Goal: Obtain resource: Download file/media

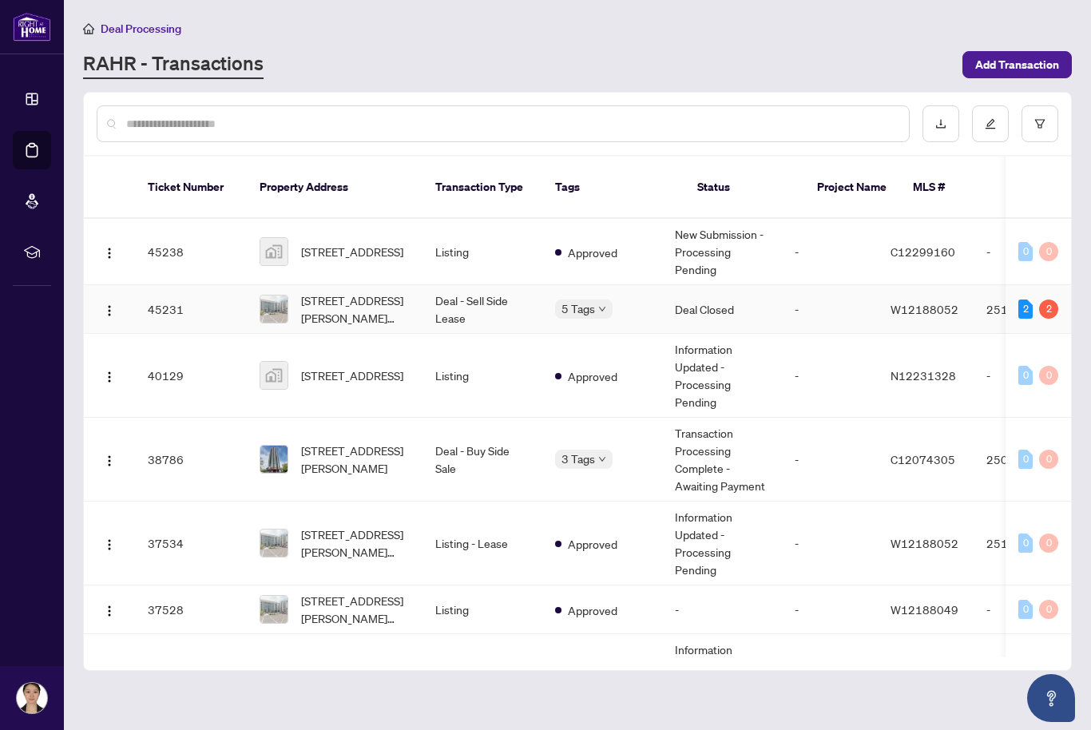
click at [357, 292] on span "[STREET_ADDRESS][PERSON_NAME][PERSON_NAME]" at bounding box center [355, 309] width 109 height 35
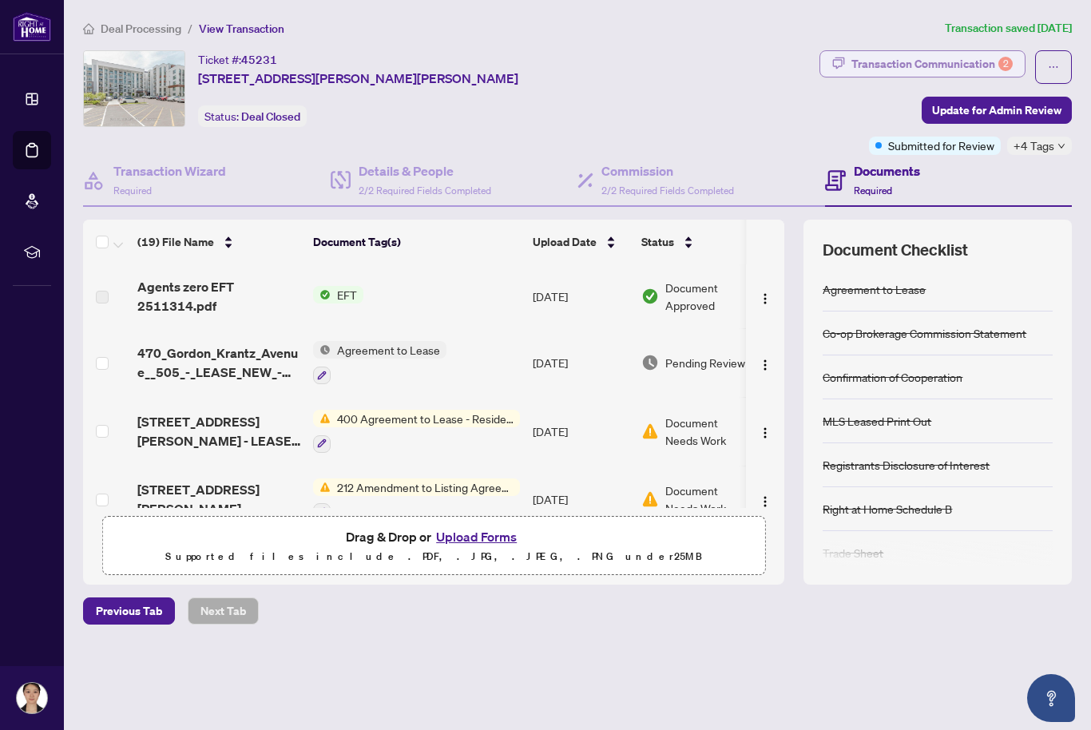
click at [931, 64] on div "Transaction Communication 2" at bounding box center [932, 64] width 161 height 26
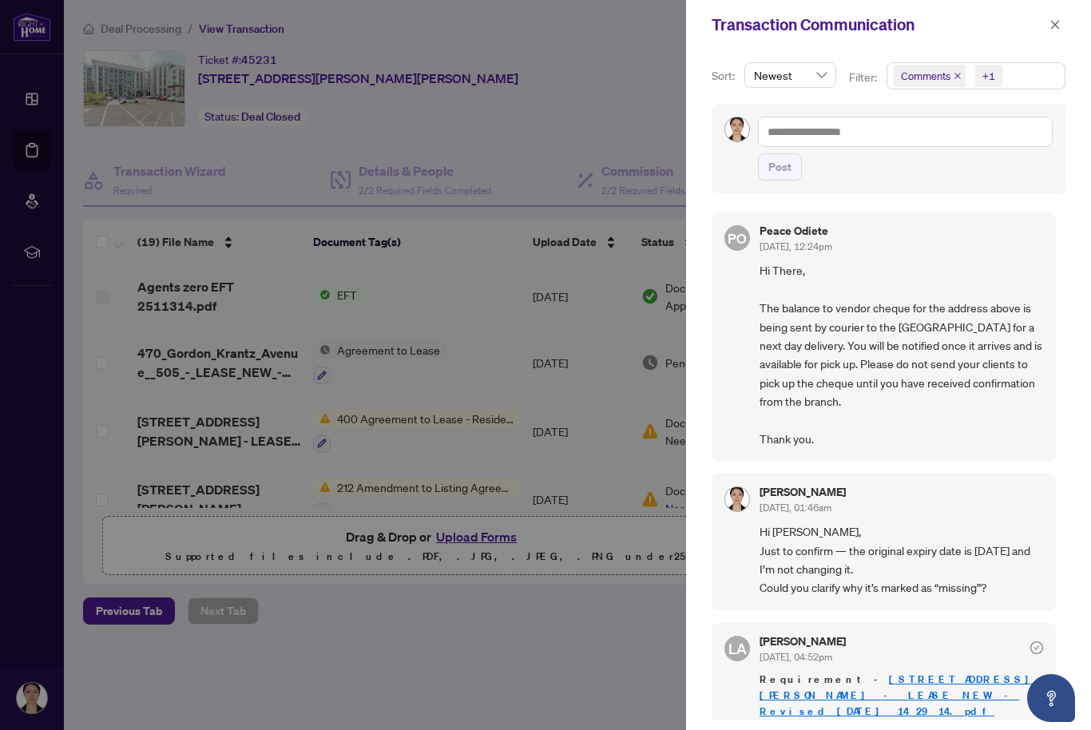
click at [471, 239] on div at bounding box center [545, 365] width 1091 height 730
click at [1049, 22] on button "button" at bounding box center [1055, 24] width 21 height 19
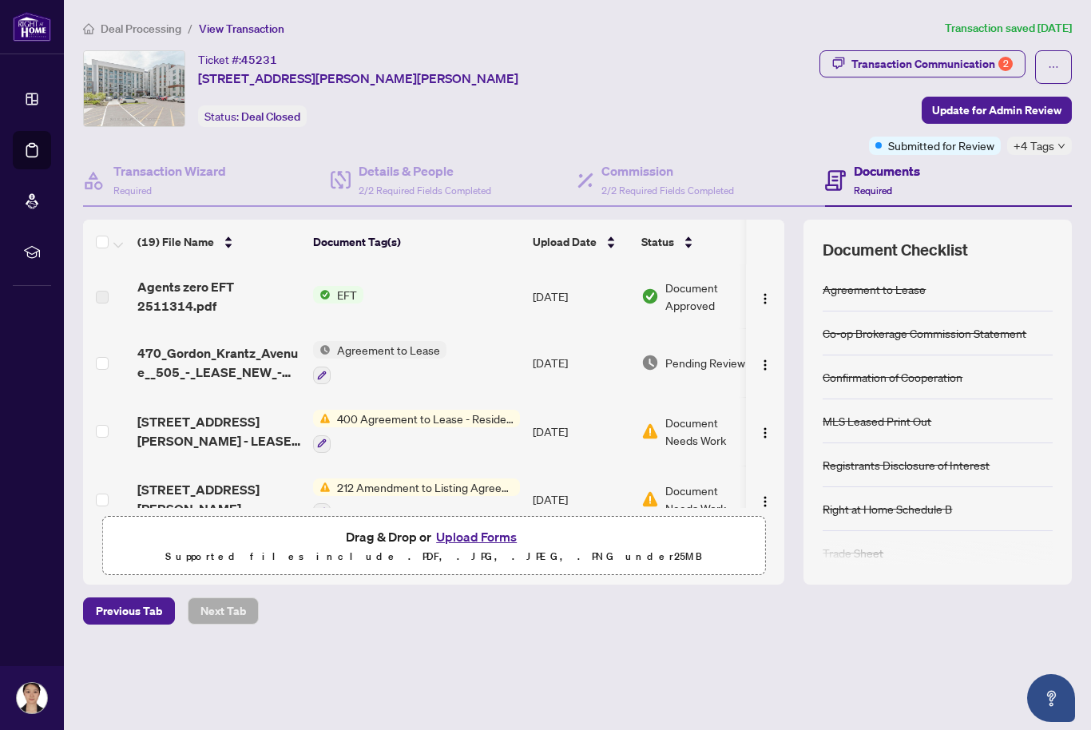
click at [199, 295] on span "Agents zero EFT 2511314.pdf" at bounding box center [218, 296] width 163 height 38
click at [276, 296] on span "Agents zero EFT 2511314.pdf" at bounding box center [218, 296] width 163 height 38
click at [179, 288] on span "Agents zero EFT 2511314.pdf" at bounding box center [218, 296] width 163 height 38
click at [180, 308] on span "Agents zero EFT 2511314.pdf" at bounding box center [218, 296] width 163 height 38
click at [328, 288] on img at bounding box center [322, 295] width 18 height 18
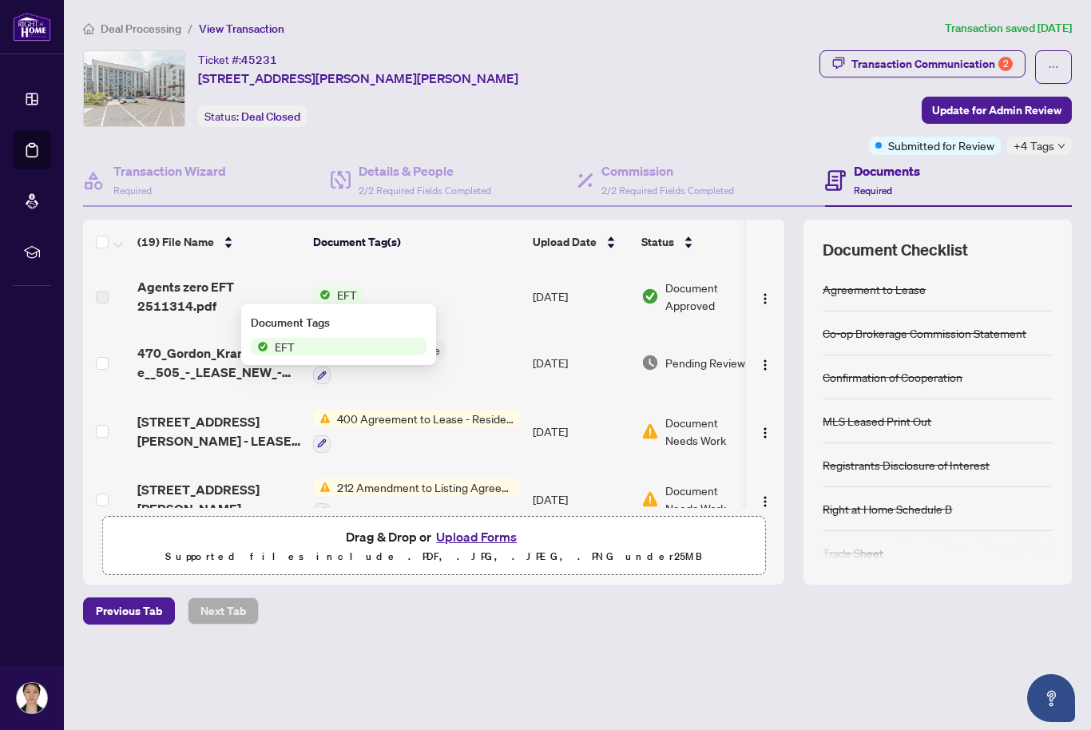
click at [204, 295] on span "Agents zero EFT 2511314.pdf" at bounding box center [218, 296] width 163 height 38
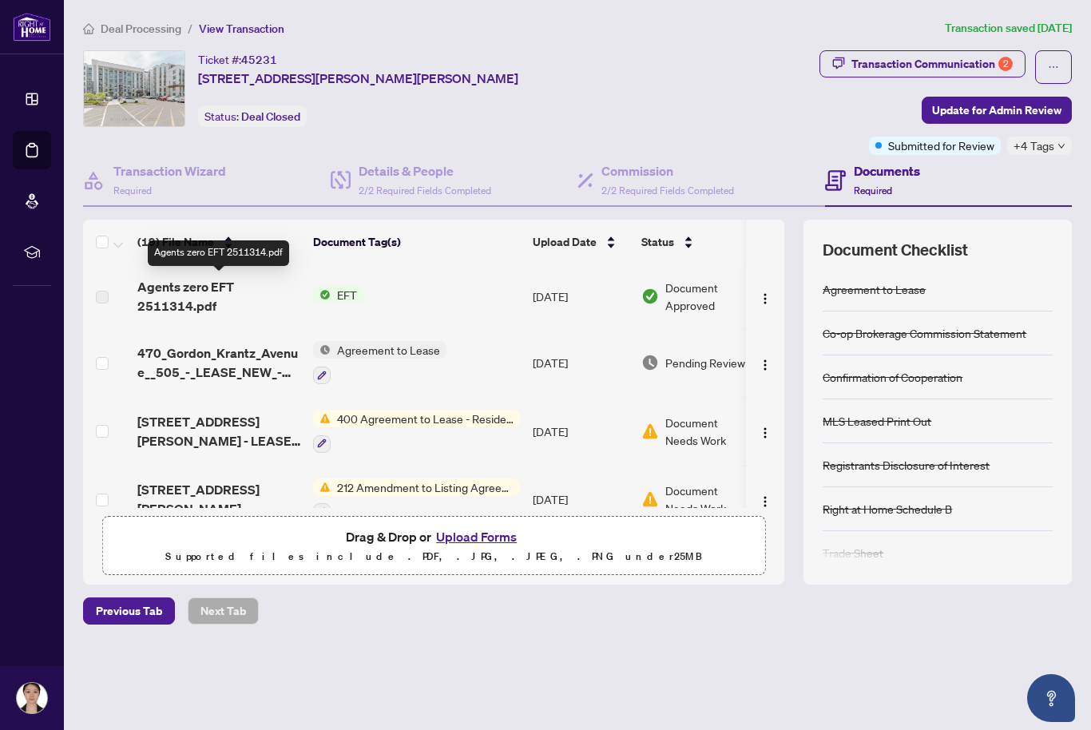
click at [204, 368] on span "470_Gordon_Krantz_Avenue__505_-_LEASE_NEW_-_Revised_2025-07-30_14_29_14.pdf" at bounding box center [218, 363] width 163 height 38
click at [194, 287] on span "Agents zero EFT 2511314.pdf" at bounding box center [218, 296] width 163 height 38
click at [166, 297] on span "Agents zero EFT 2511314.pdf" at bounding box center [218, 296] width 163 height 38
click at [201, 321] on td "Agents zero EFT 2511314.pdf" at bounding box center [219, 296] width 176 height 64
click at [203, 292] on span "Agents zero EFT 2511314.pdf" at bounding box center [218, 296] width 163 height 38
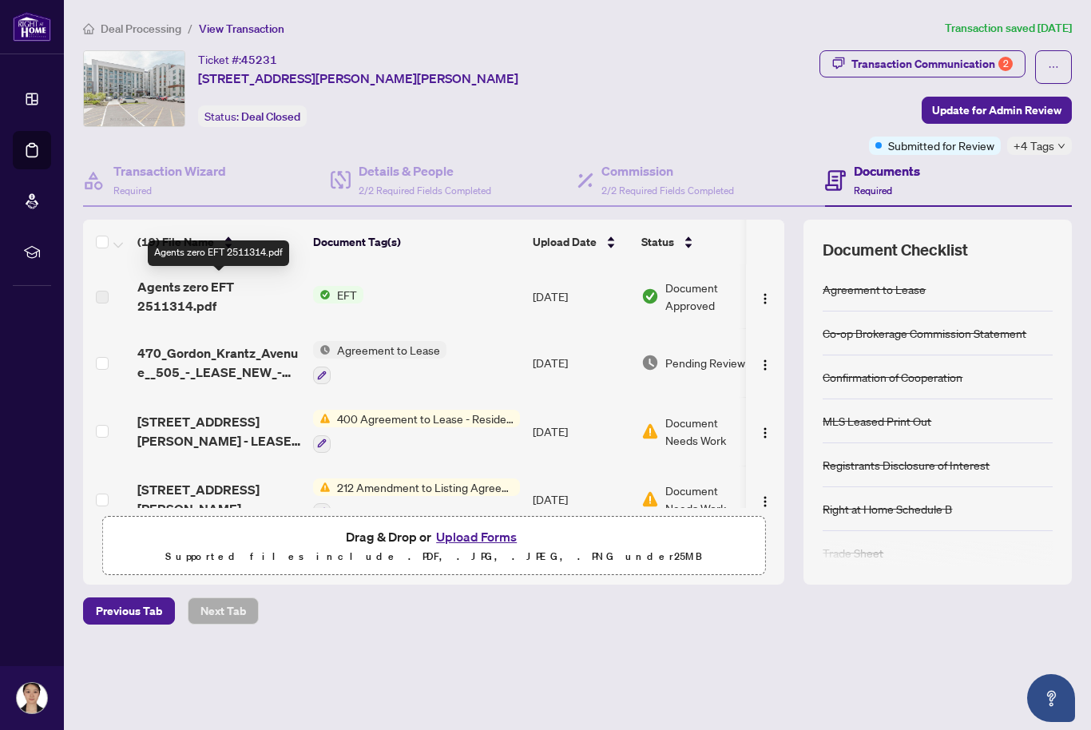
click at [157, 300] on span "Agents zero EFT 2511314.pdf" at bounding box center [218, 296] width 163 height 38
click at [185, 303] on span "Agents zero EFT 2511314.pdf" at bounding box center [218, 296] width 163 height 38
click at [203, 301] on span "Agents zero EFT 2511314.pdf" at bounding box center [218, 296] width 163 height 38
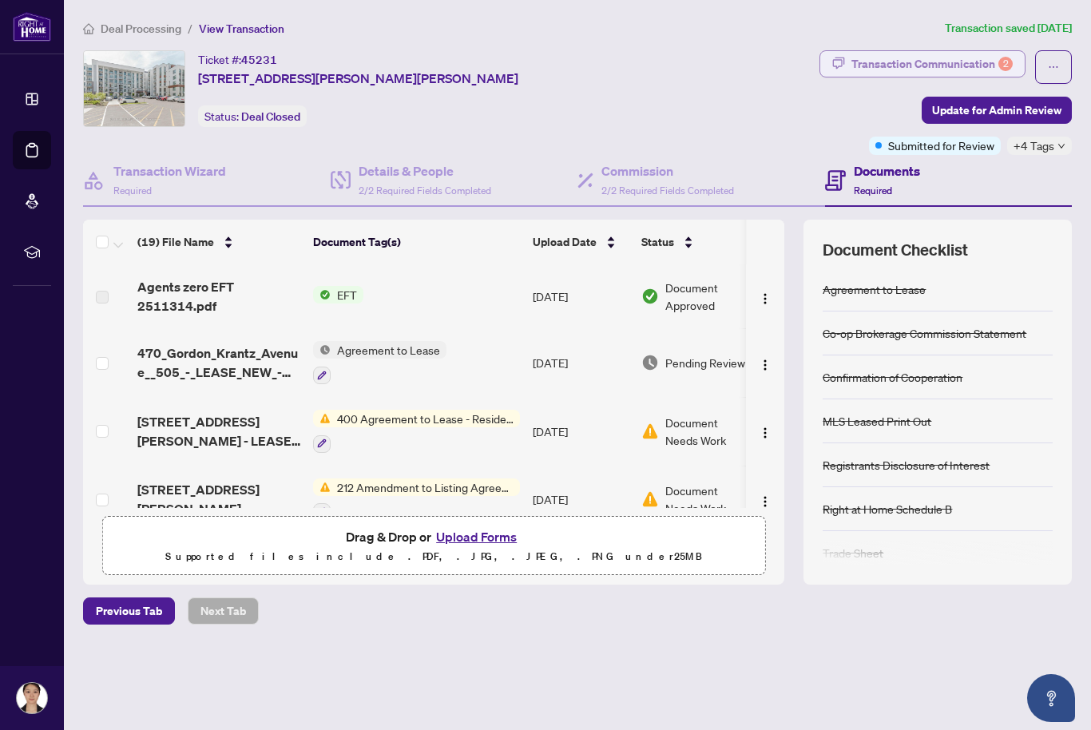
click at [956, 64] on div "Transaction Communication 2" at bounding box center [932, 64] width 161 height 26
